Goal: Task Accomplishment & Management: Complete application form

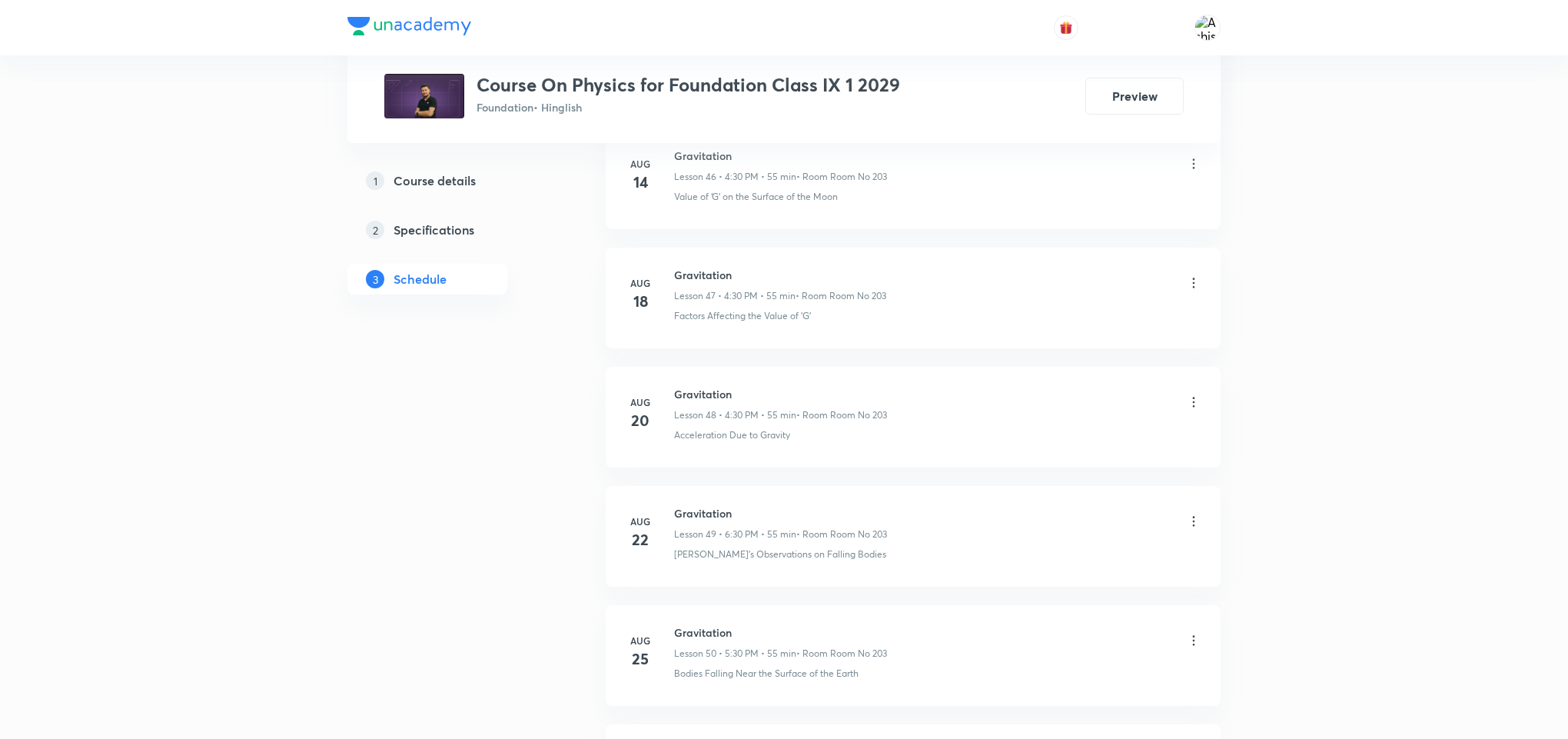
scroll to position [6749, 0]
drag, startPoint x: 750, startPoint y: 519, endPoint x: 668, endPoint y: 506, distance: 83.0
click at [668, 506] on li "Sep 1 Gravitation Lesson 52 • 5:30 PM • 55 min • Room Room No 203 Estimation of…" at bounding box center [913, 543] width 615 height 100
copy h6 "Gravitation"
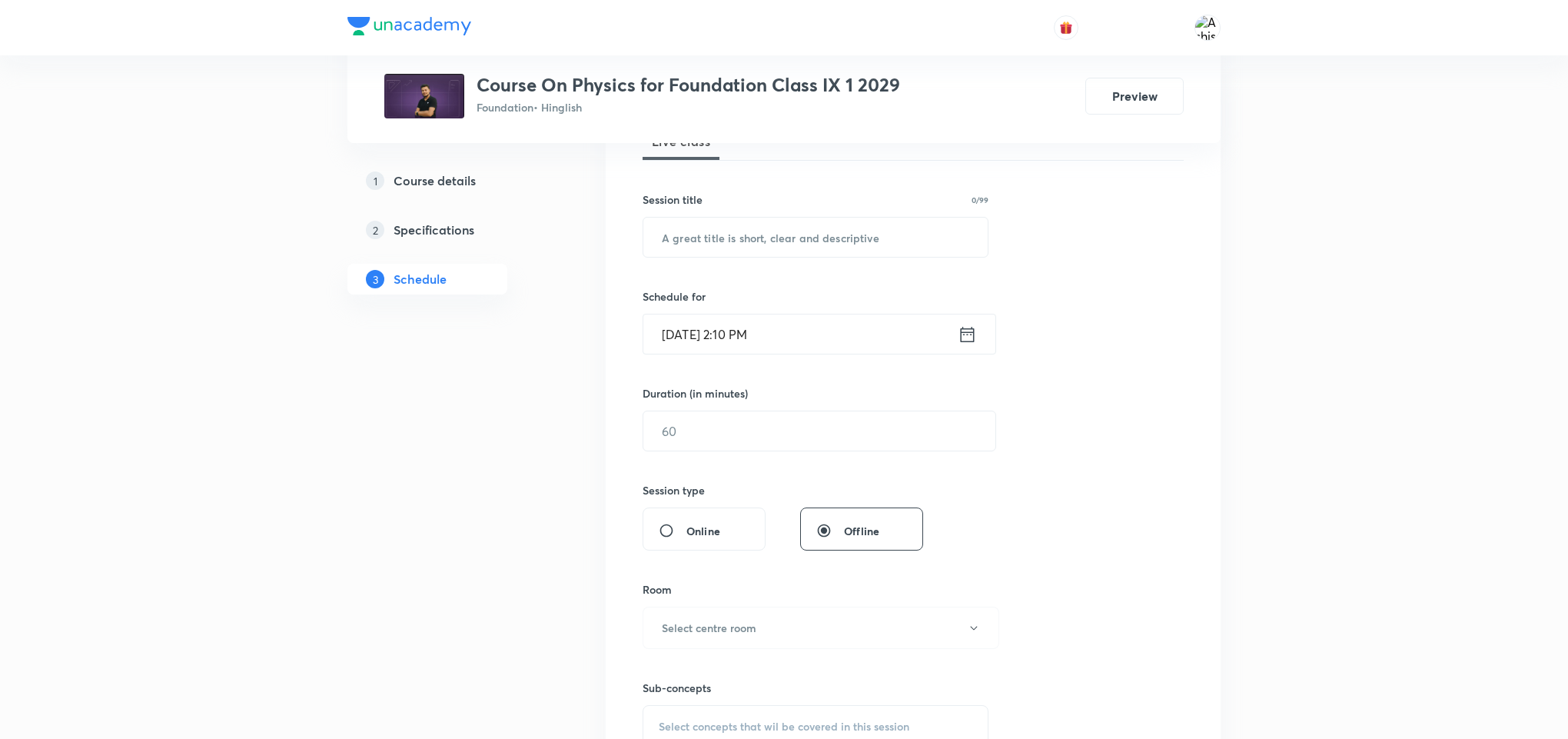
scroll to position [0, 0]
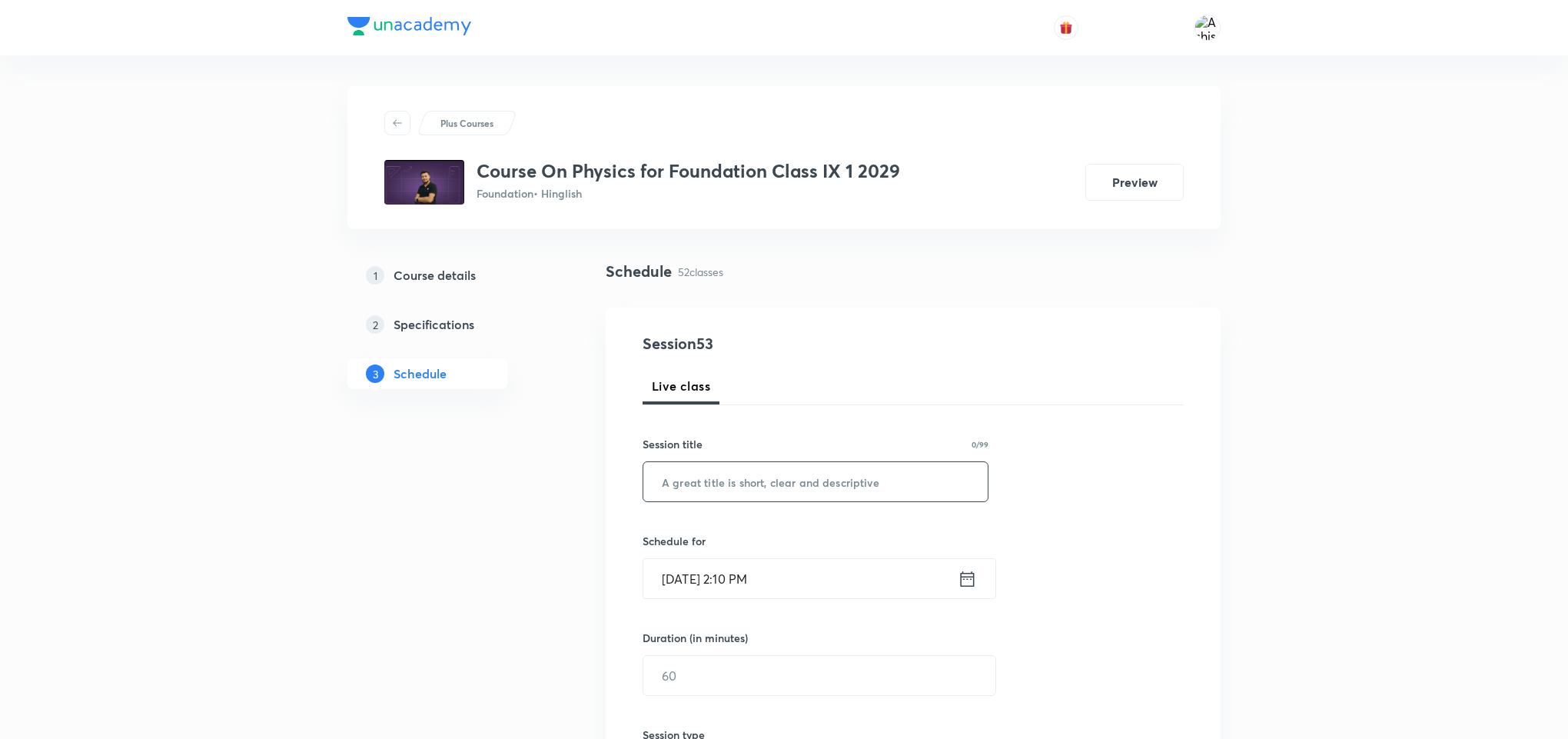
click at [768, 485] on input "text" at bounding box center [815, 481] width 345 height 39
paste input "Gravitation"
type input "Gravitation"
click at [757, 577] on input "Sep 2, 2025, 2:10 PM" at bounding box center [800, 578] width 315 height 39
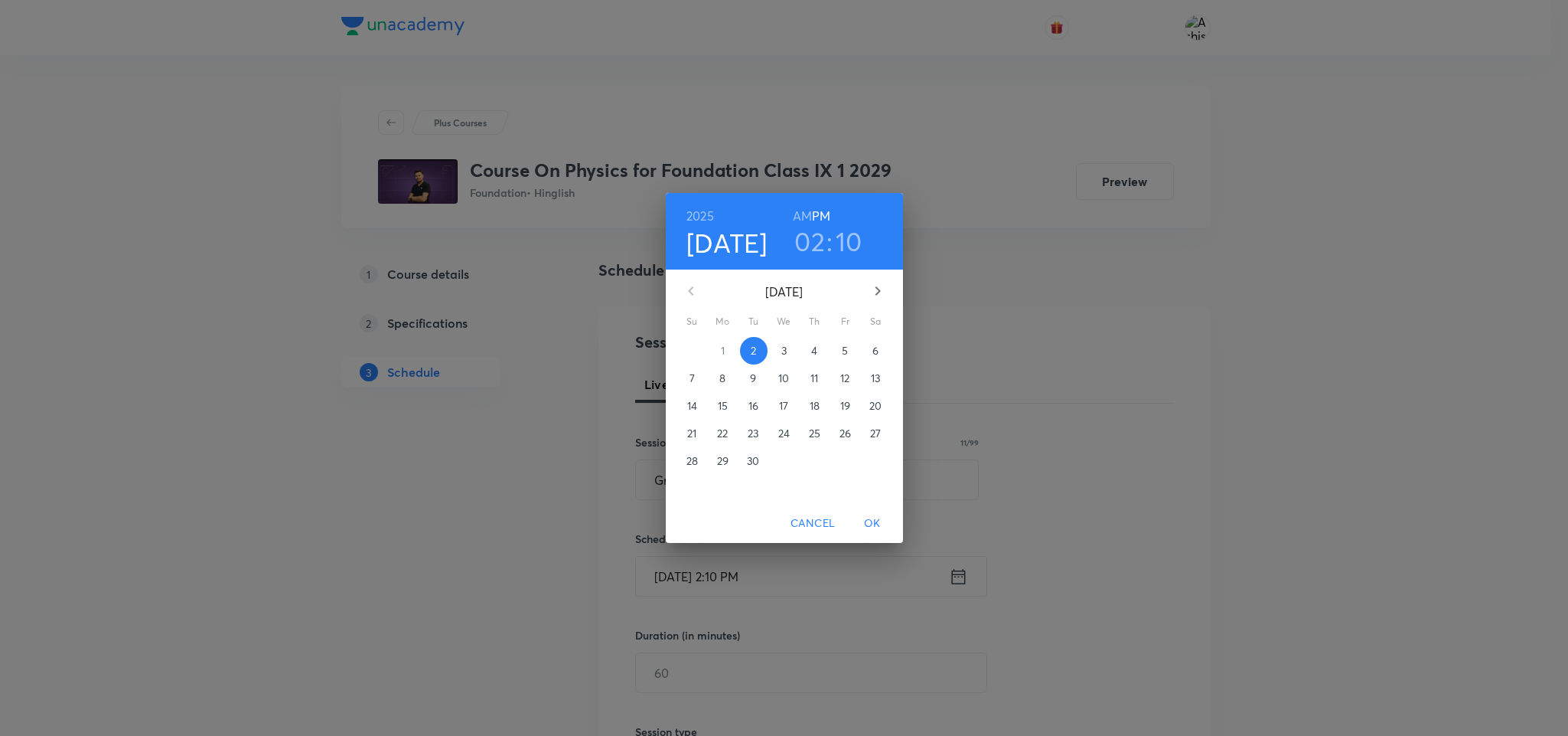
click at [816, 351] on p "4" at bounding box center [815, 350] width 6 height 15
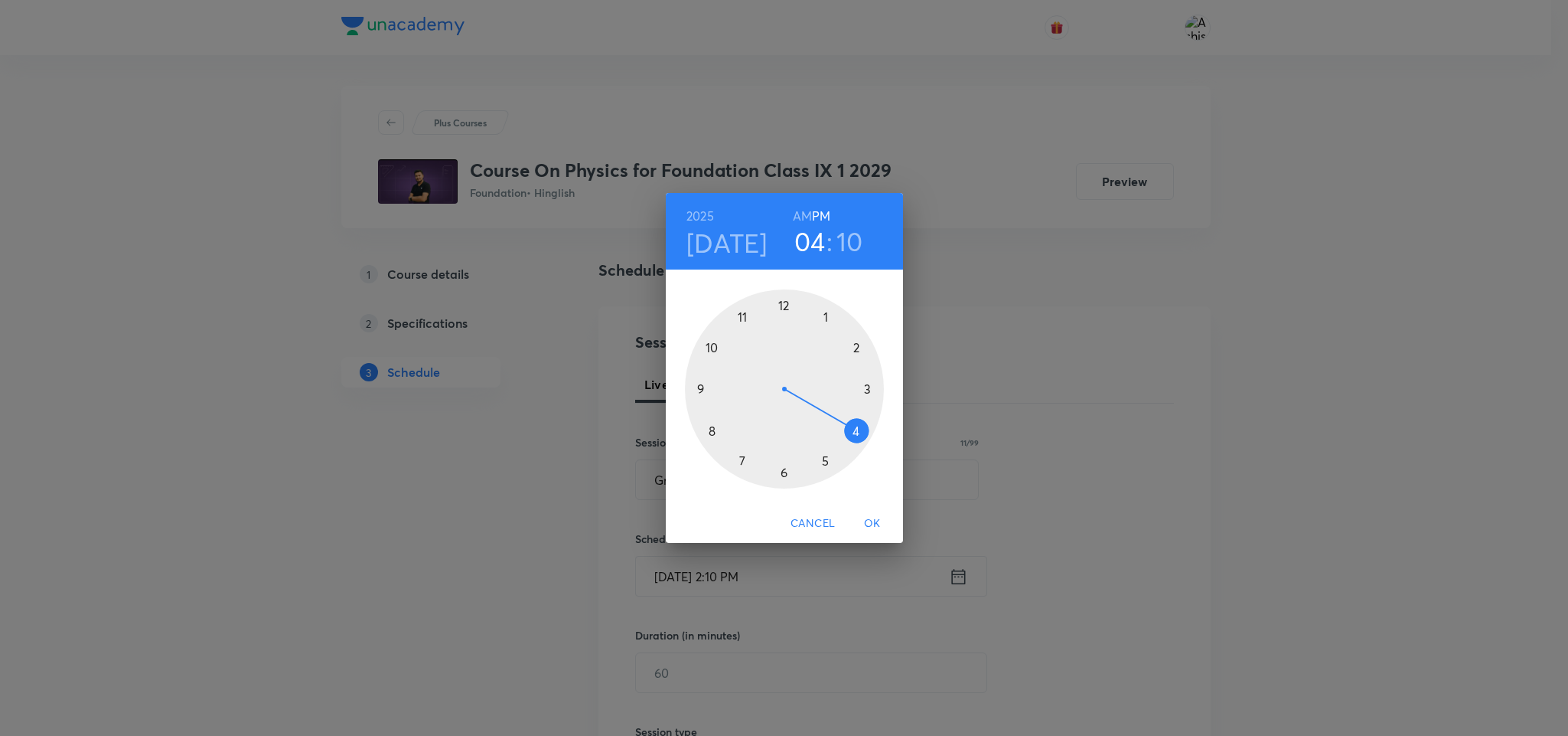
drag, startPoint x: 856, startPoint y: 340, endPoint x: 871, endPoint y: 448, distance: 109.0
click at [871, 448] on div at bounding box center [784, 389] width 199 height 199
drag, startPoint x: 859, startPoint y: 343, endPoint x: 788, endPoint y: 488, distance: 161.4
click at [788, 488] on div at bounding box center [784, 389] width 199 height 199
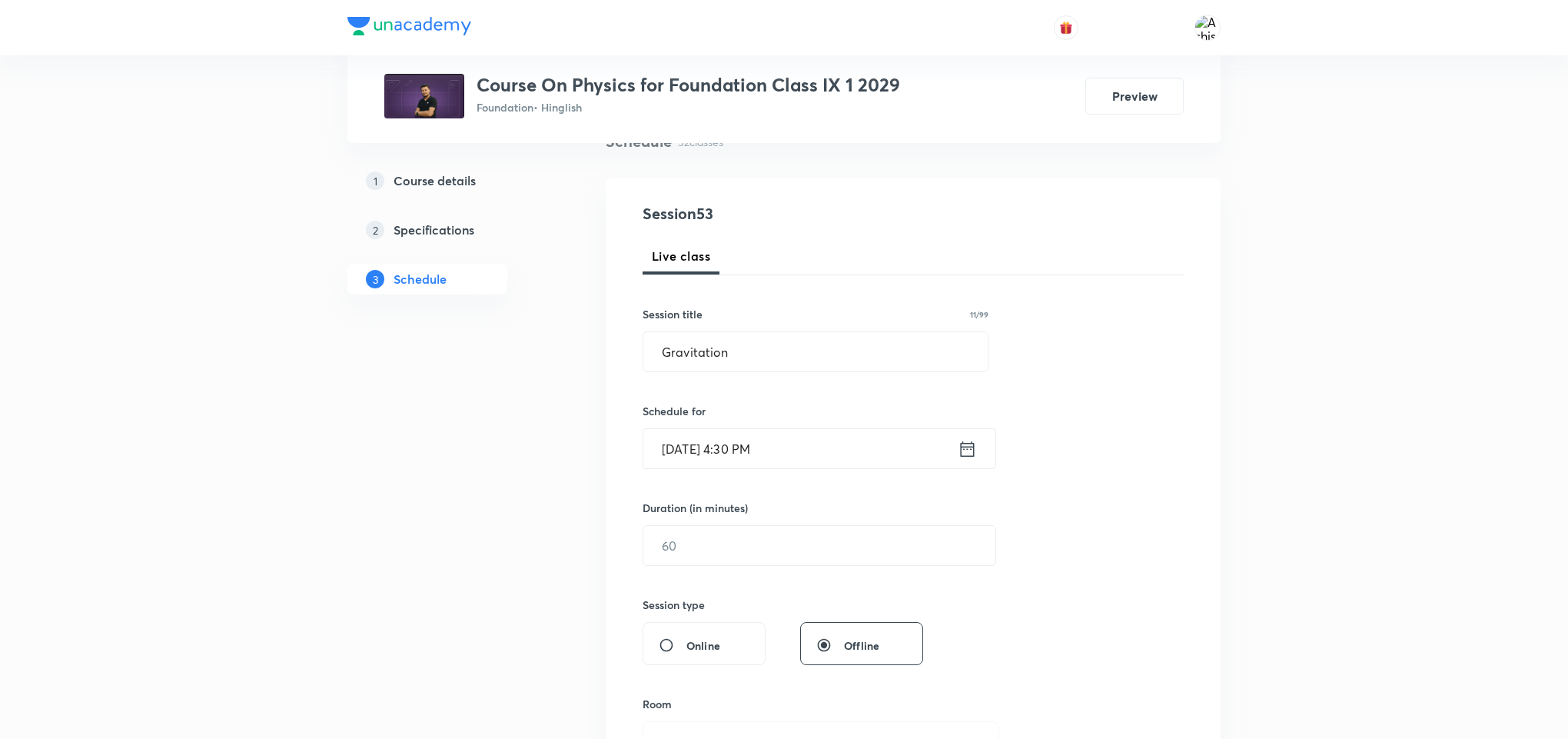
scroll to position [230, 0]
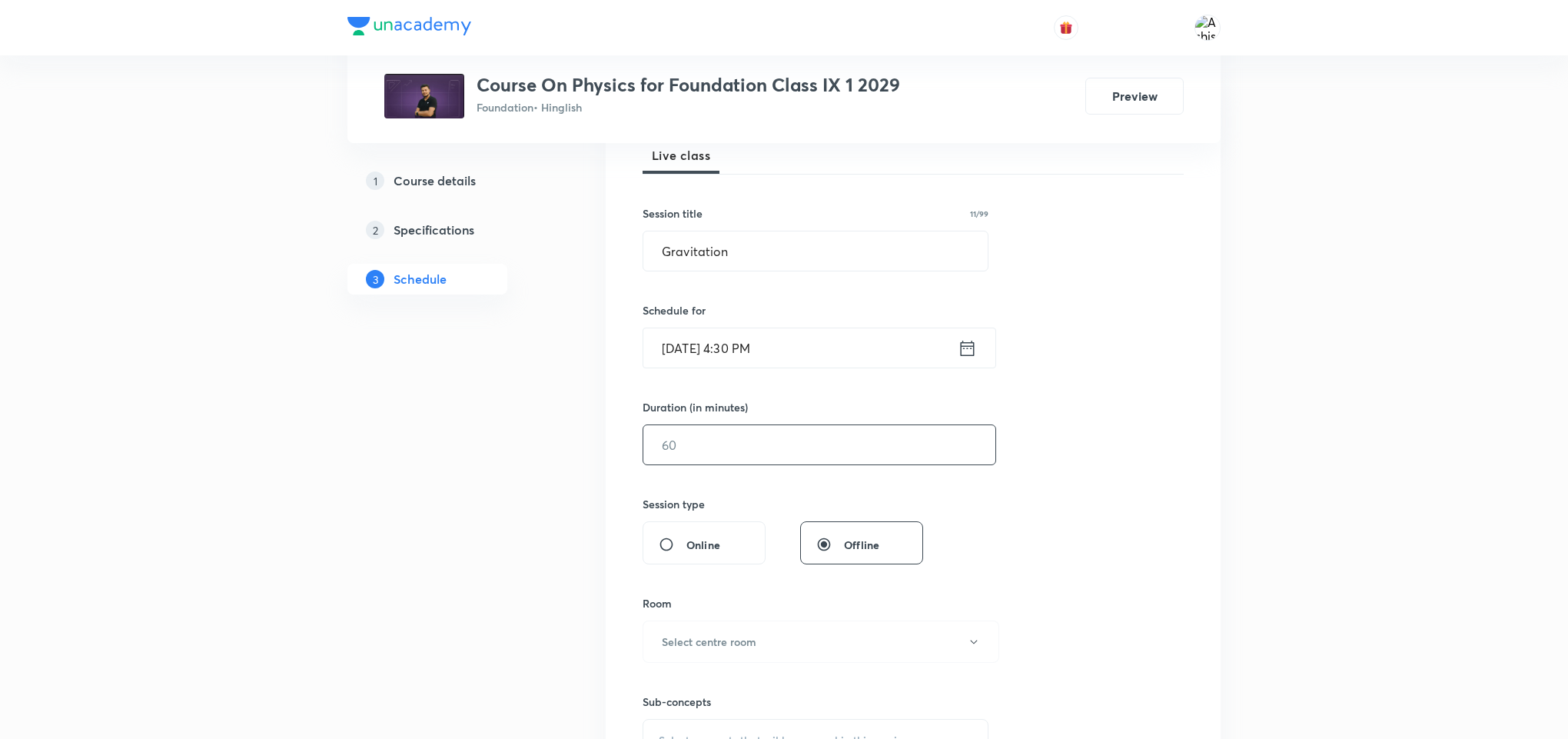
click at [722, 448] on input "text" at bounding box center [819, 444] width 353 height 39
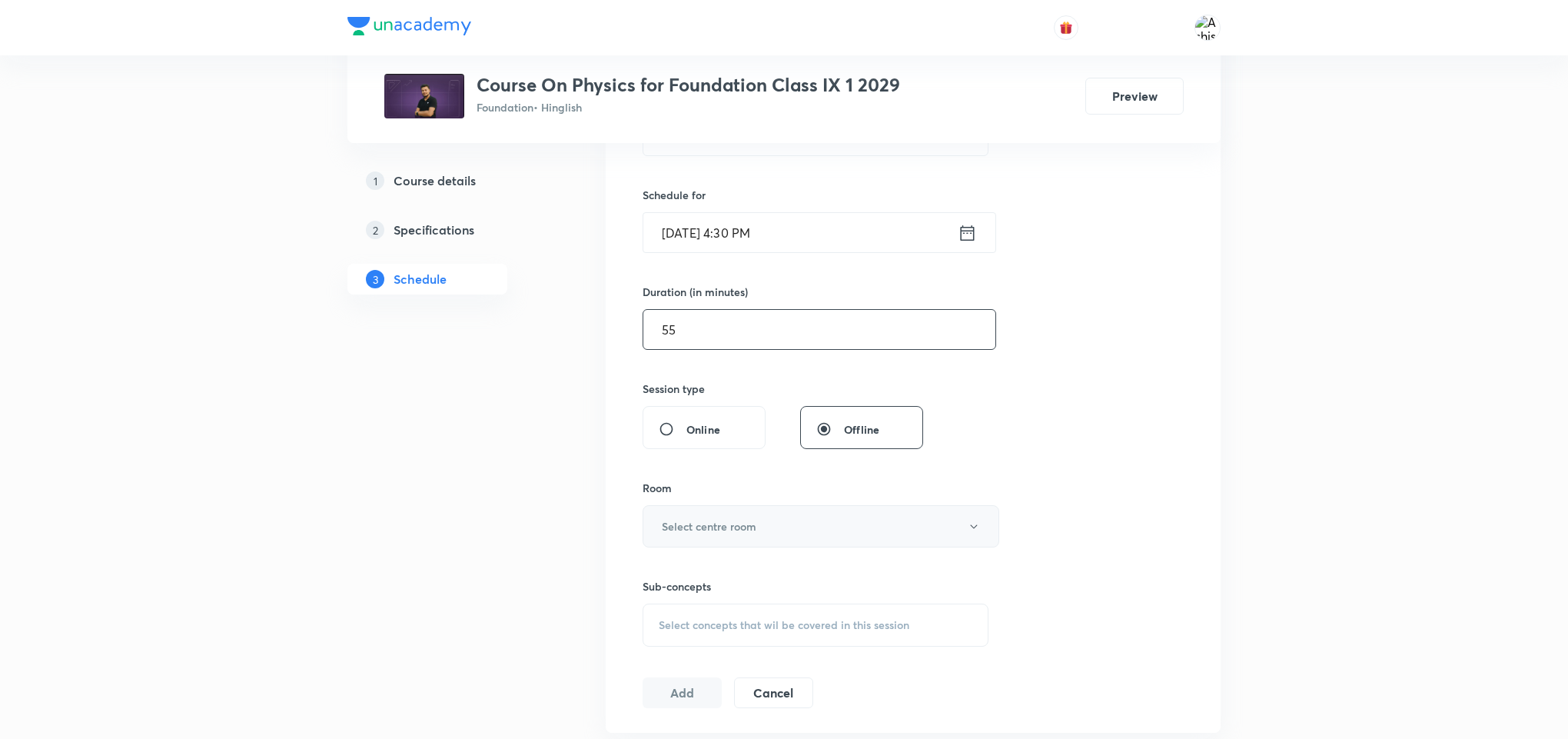
type input "55"
click at [754, 521] on h6 "Select centre room" at bounding box center [708, 526] width 94 height 16
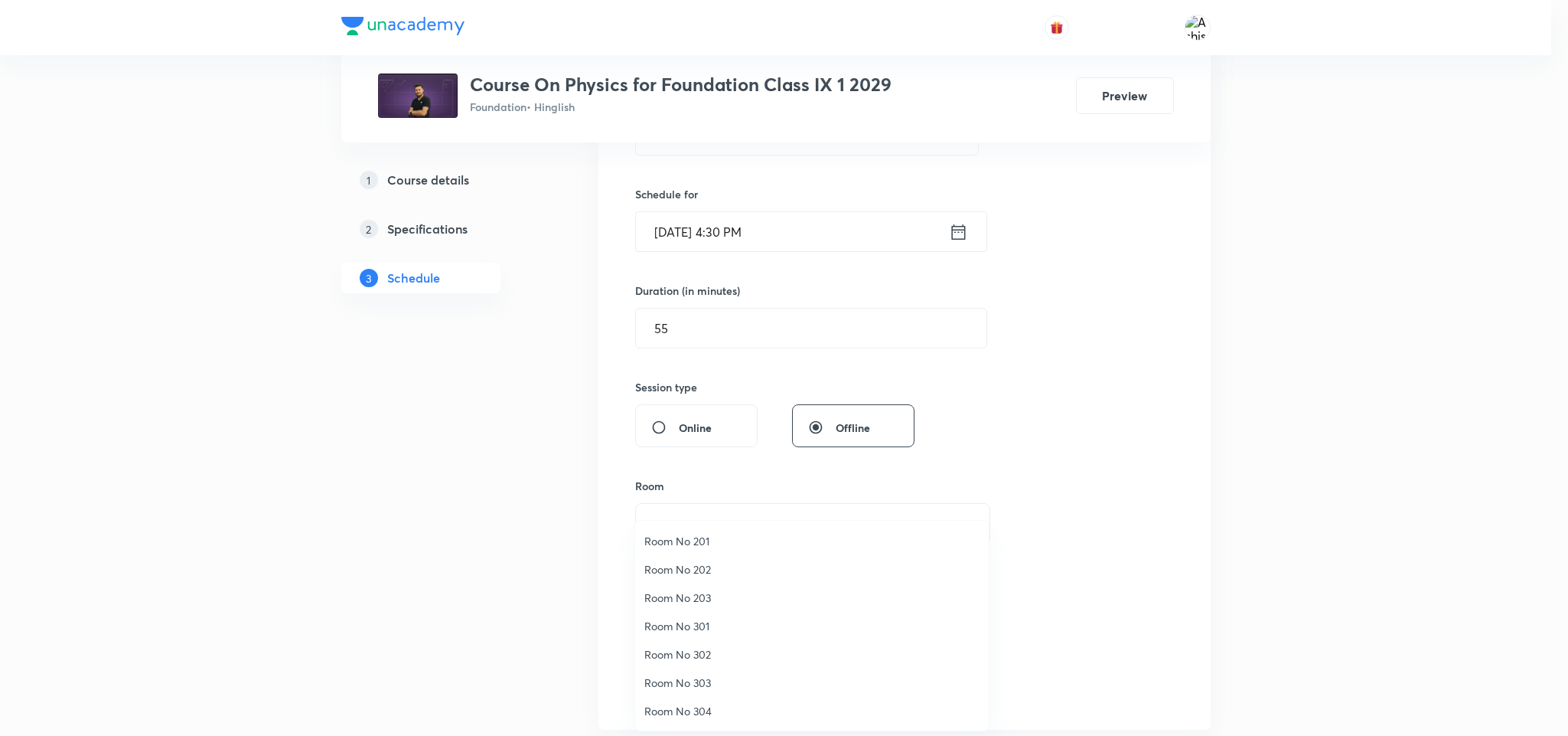
click at [696, 595] on span "Room No 203" at bounding box center [812, 598] width 335 height 16
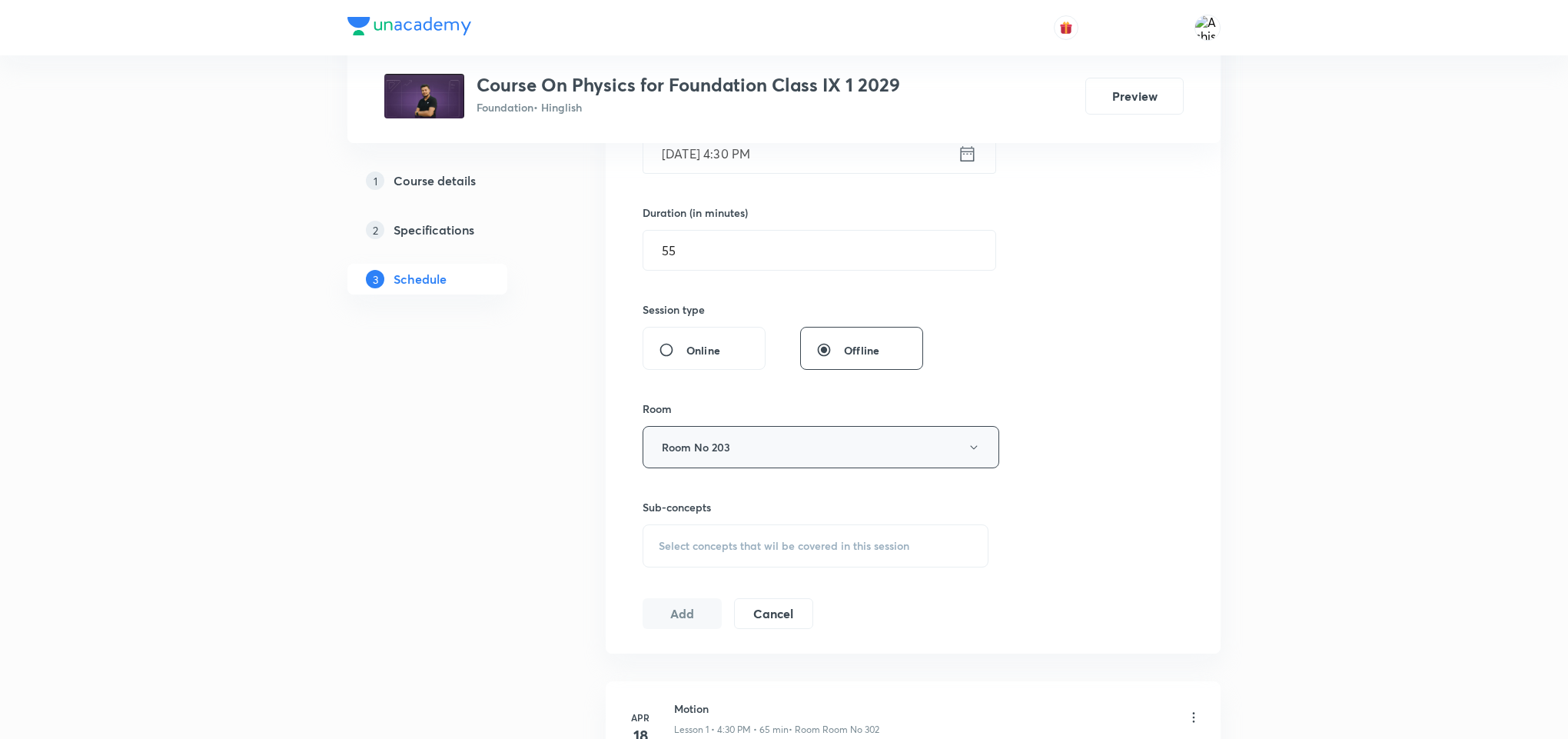
scroll to position [461, 0]
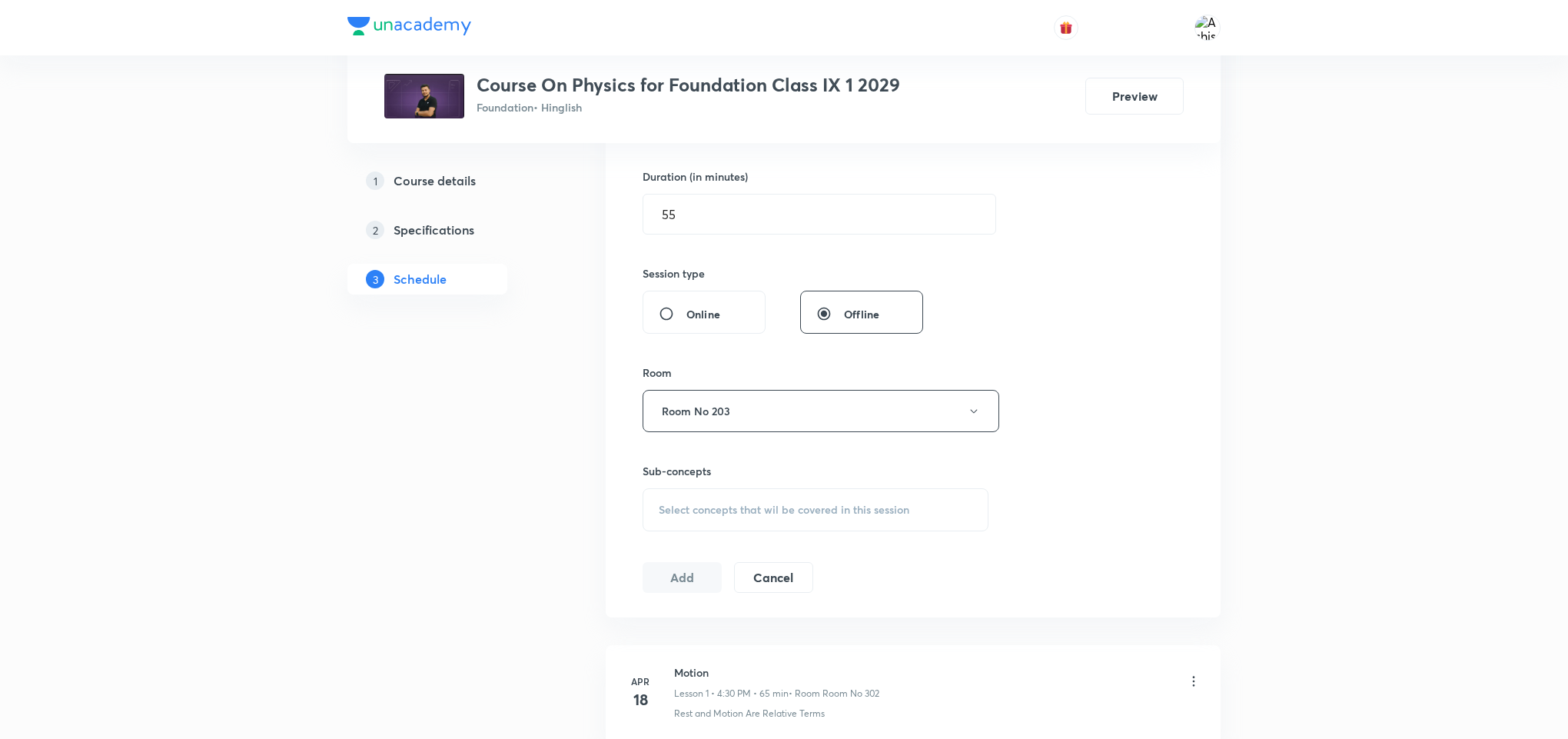
click at [793, 504] on span "Select concepts that wil be covered in this session" at bounding box center [784, 510] width 250 height 12
click at [727, 558] on input "Gre" at bounding box center [767, 557] width 173 height 39
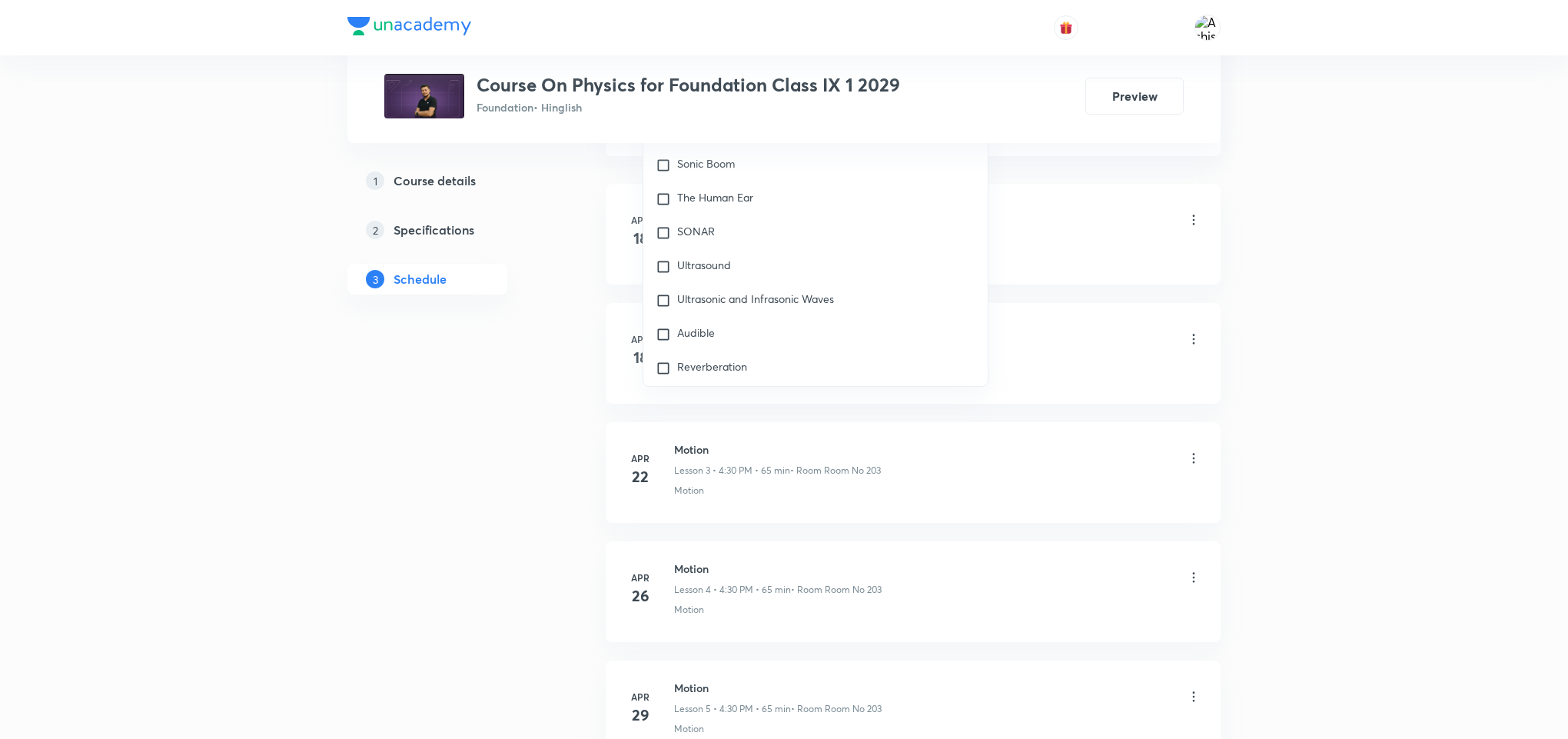
scroll to position [0, 0]
type input "Graviti"
click at [1091, 209] on div "Motion Lesson 1 • 4:30 PM • 65 min • Room Room No 302" at bounding box center [937, 221] width 527 height 36
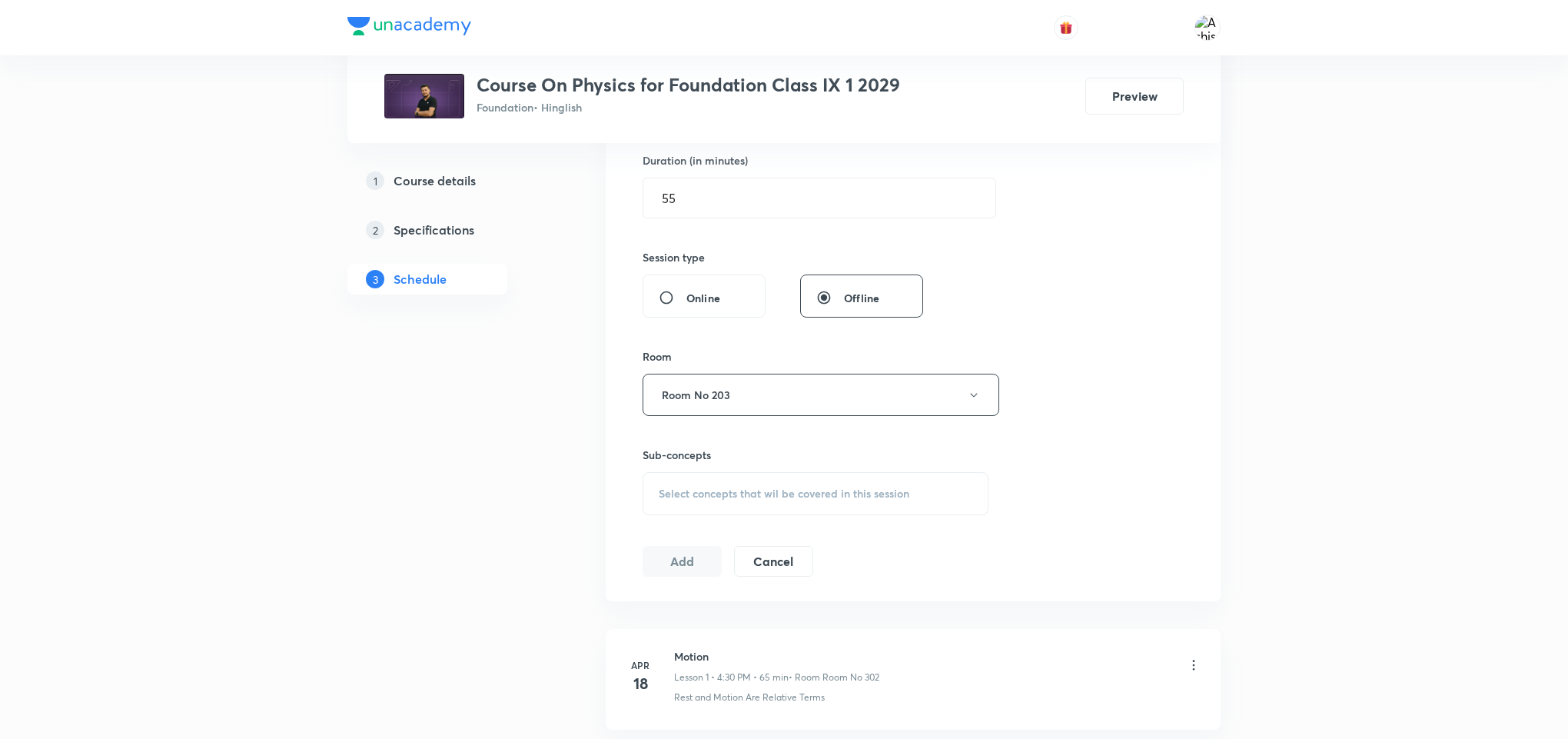
scroll to position [461, 0]
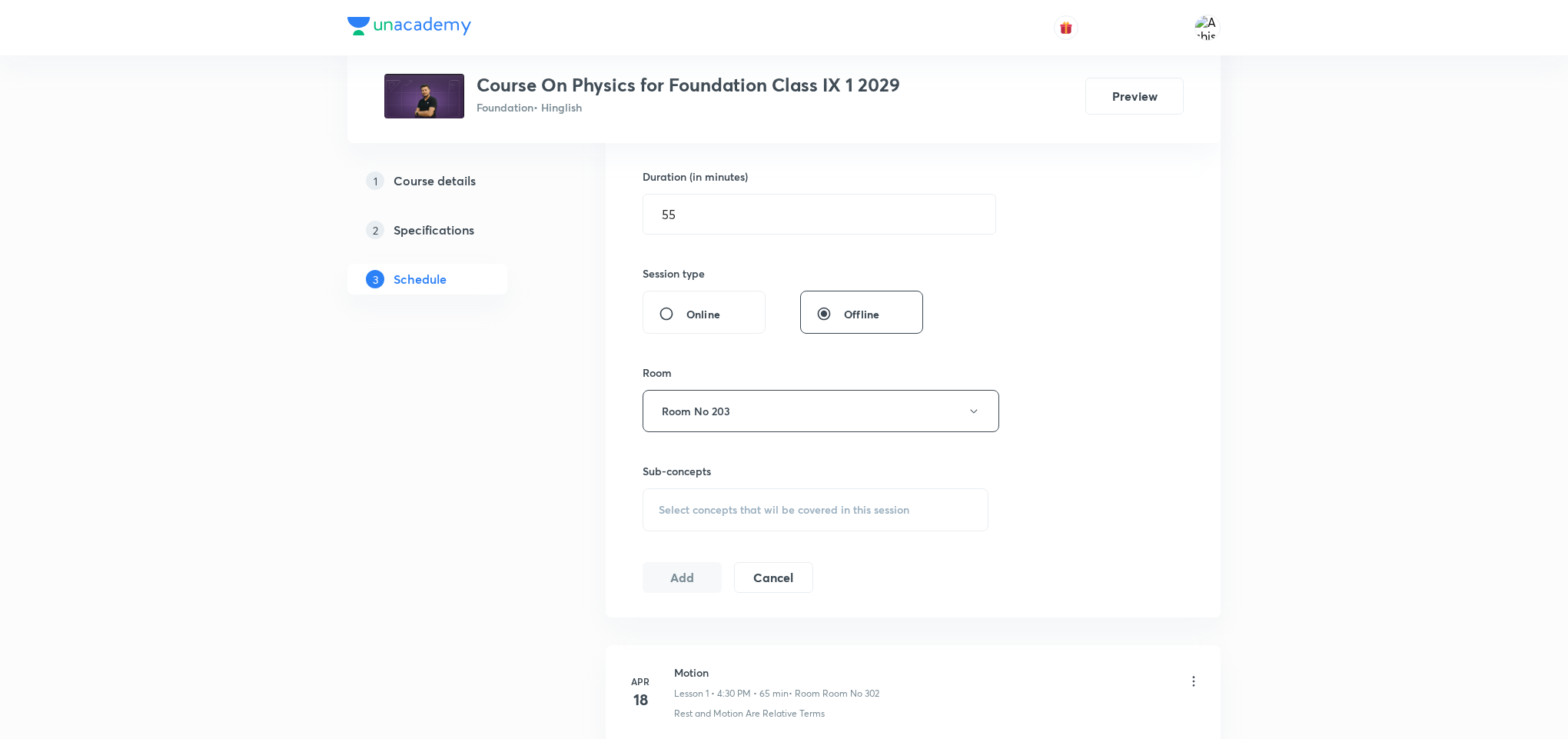
click at [768, 506] on span "Select concepts that wil be covered in this session" at bounding box center [784, 510] width 250 height 12
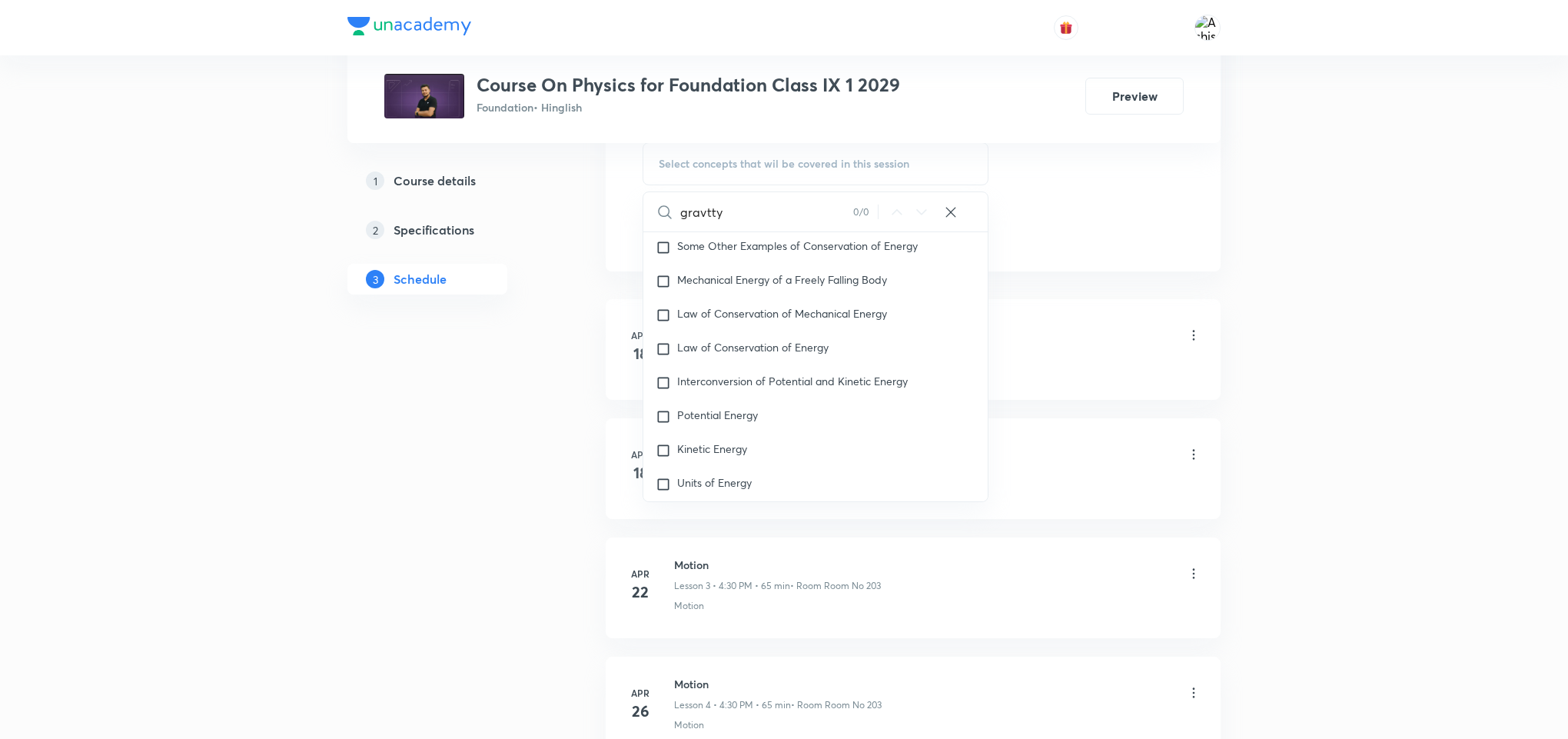
scroll to position [3133, 0]
type input "gravtty"
click at [952, 215] on icon at bounding box center [950, 212] width 15 height 15
